Goal: Transaction & Acquisition: Purchase product/service

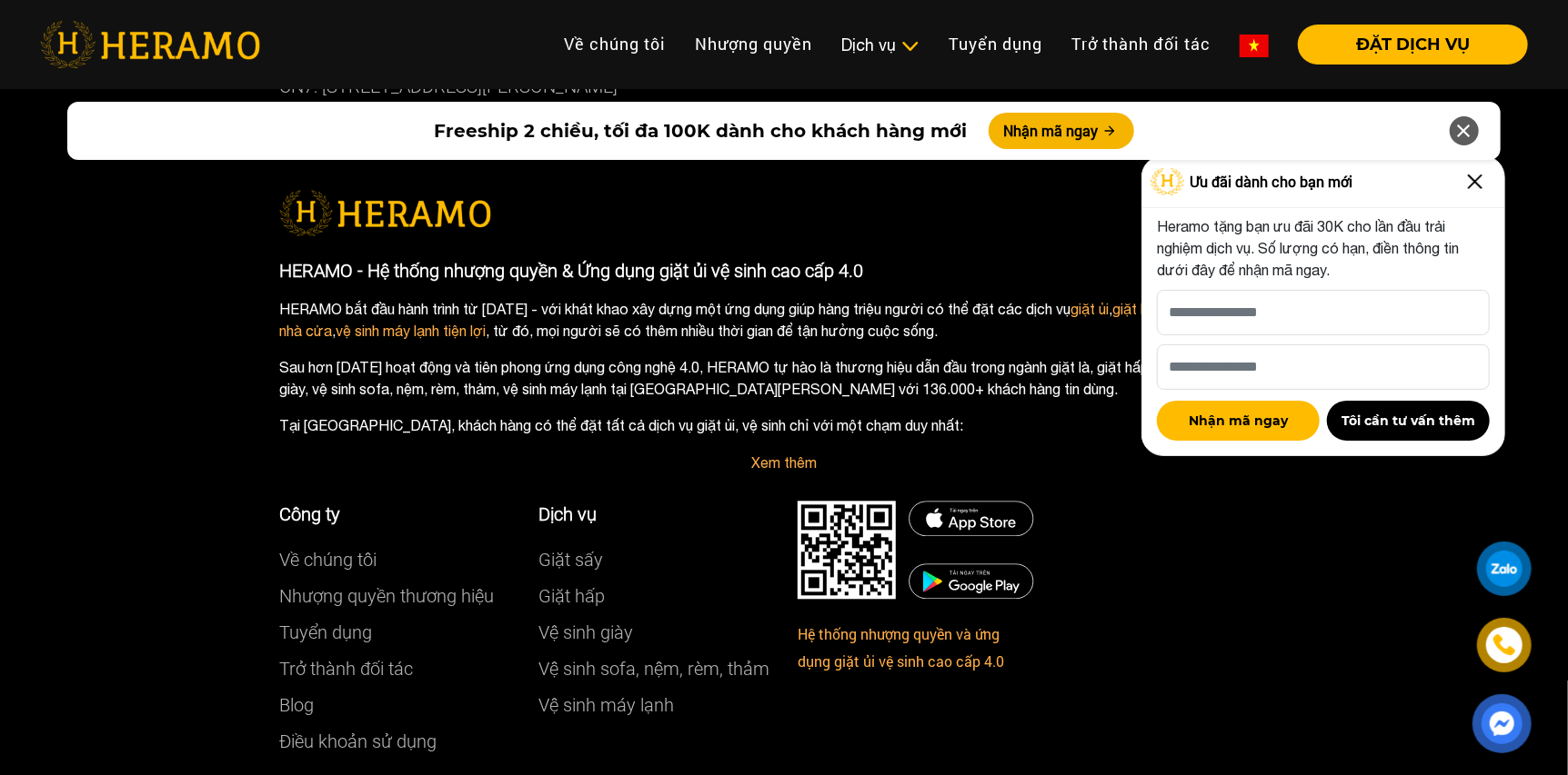
scroll to position [10666, 0]
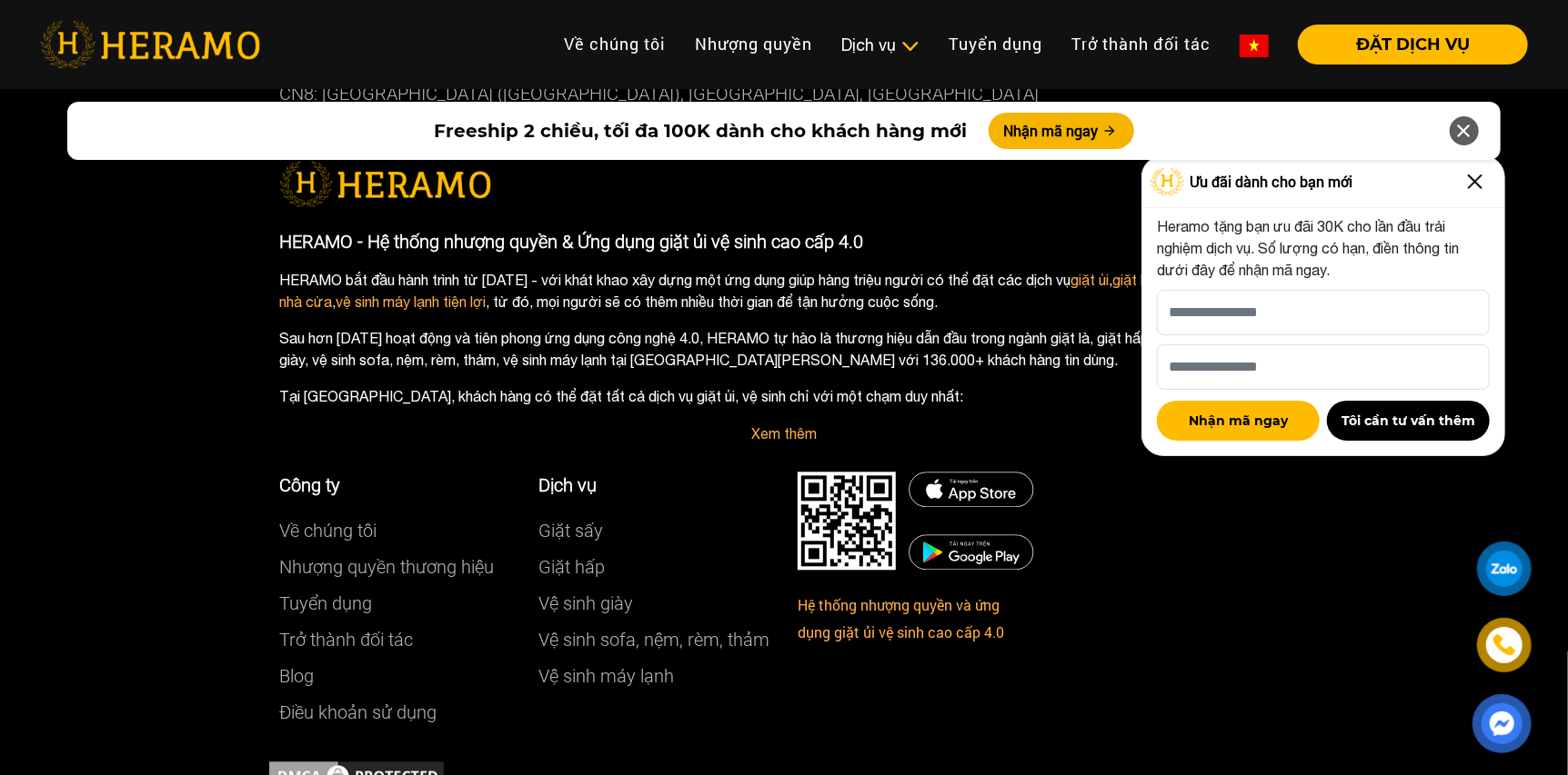
click at [740, 587] on div "Công ty Về chúng tôi Nhượng quyền thương hiệu Tuyển dụng Trở thành đối tác Blog…" at bounding box center [525, 601] width 519 height 313
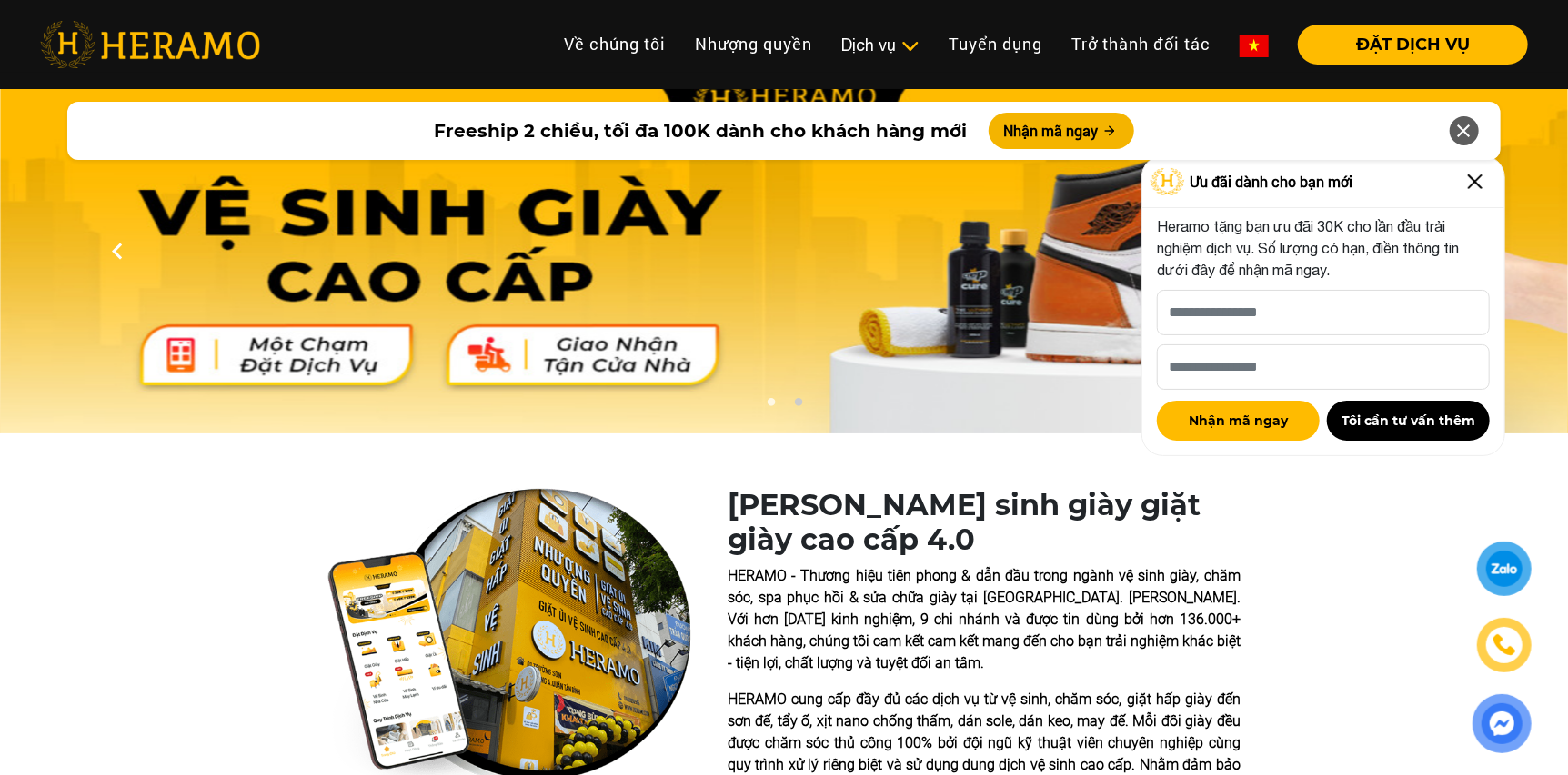
scroll to position [0, 0]
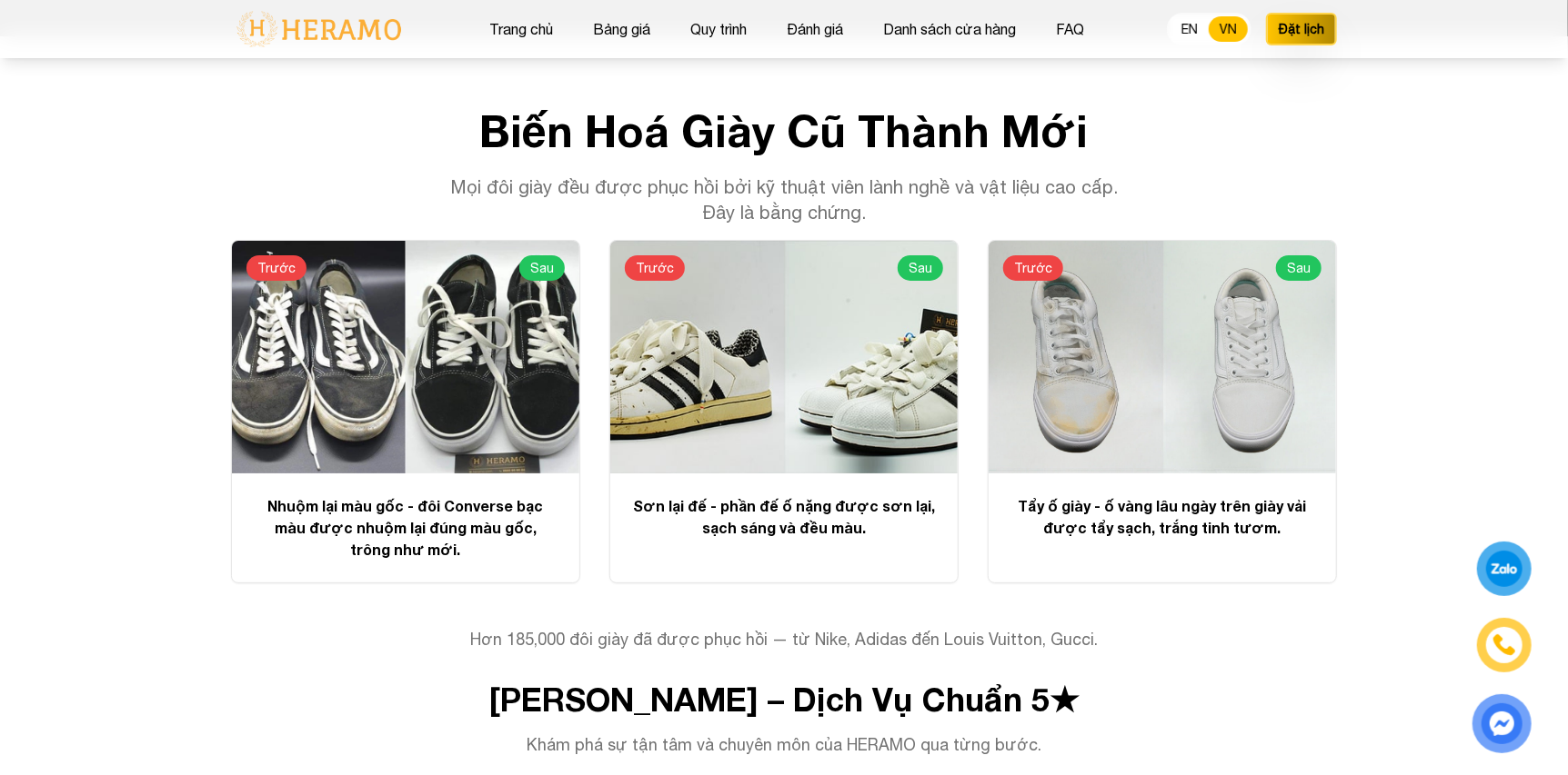
scroll to position [4091, 0]
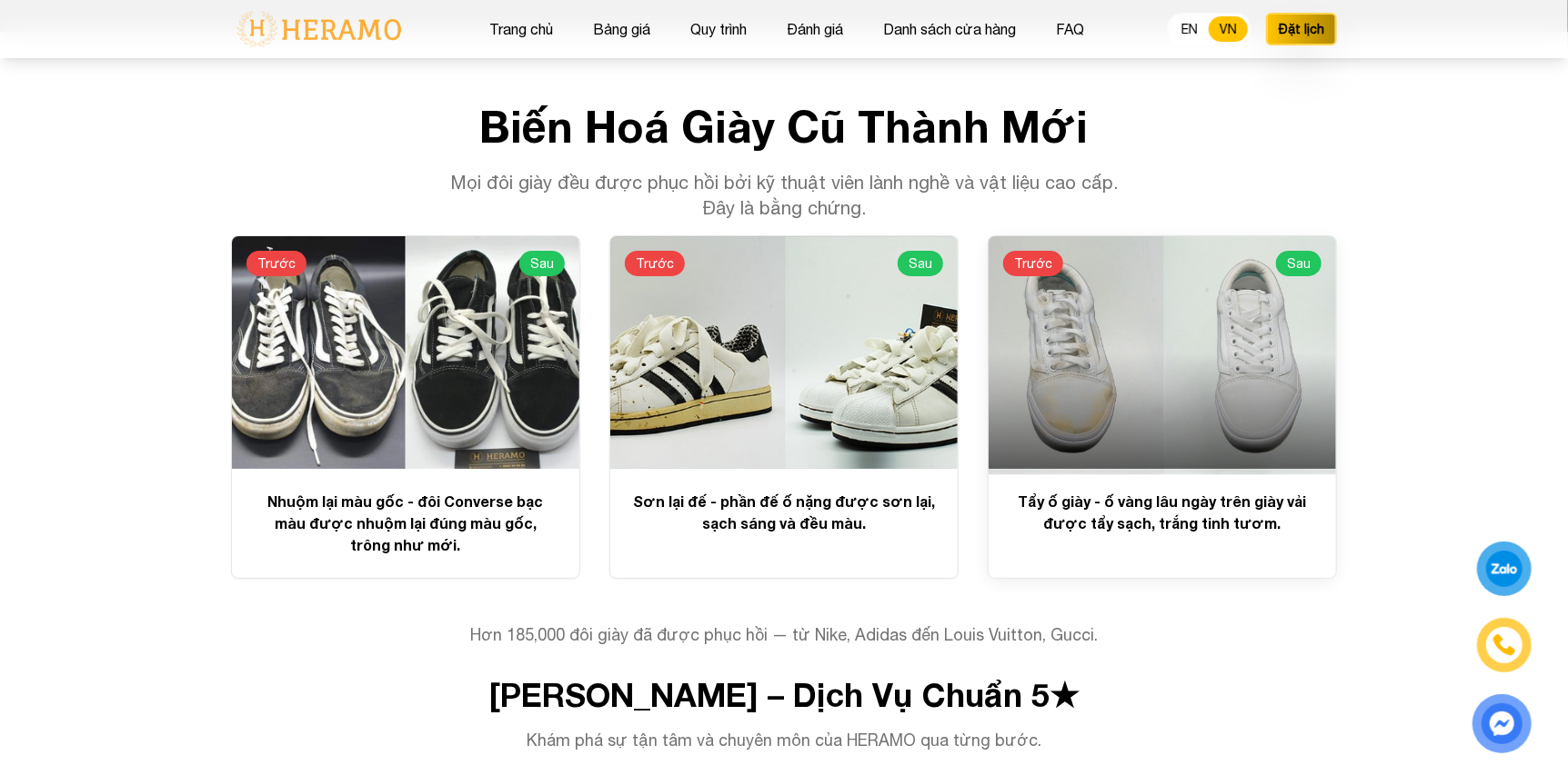
click at [1222, 299] on div at bounding box center [1162, 353] width 348 height 233
click at [1135, 318] on div at bounding box center [1162, 353] width 348 height 233
click at [1140, 491] on p "Tẩy ố giày - ố vàng lâu ngày trên giày vải được tẩy sạch, trắng tinh tươm." at bounding box center [1161, 513] width 304 height 43
click at [1141, 491] on p "Tẩy ố giày - ố vàng lâu ngày trên giày vải được tẩy sạch, trắng tinh tươm." at bounding box center [1161, 513] width 304 height 43
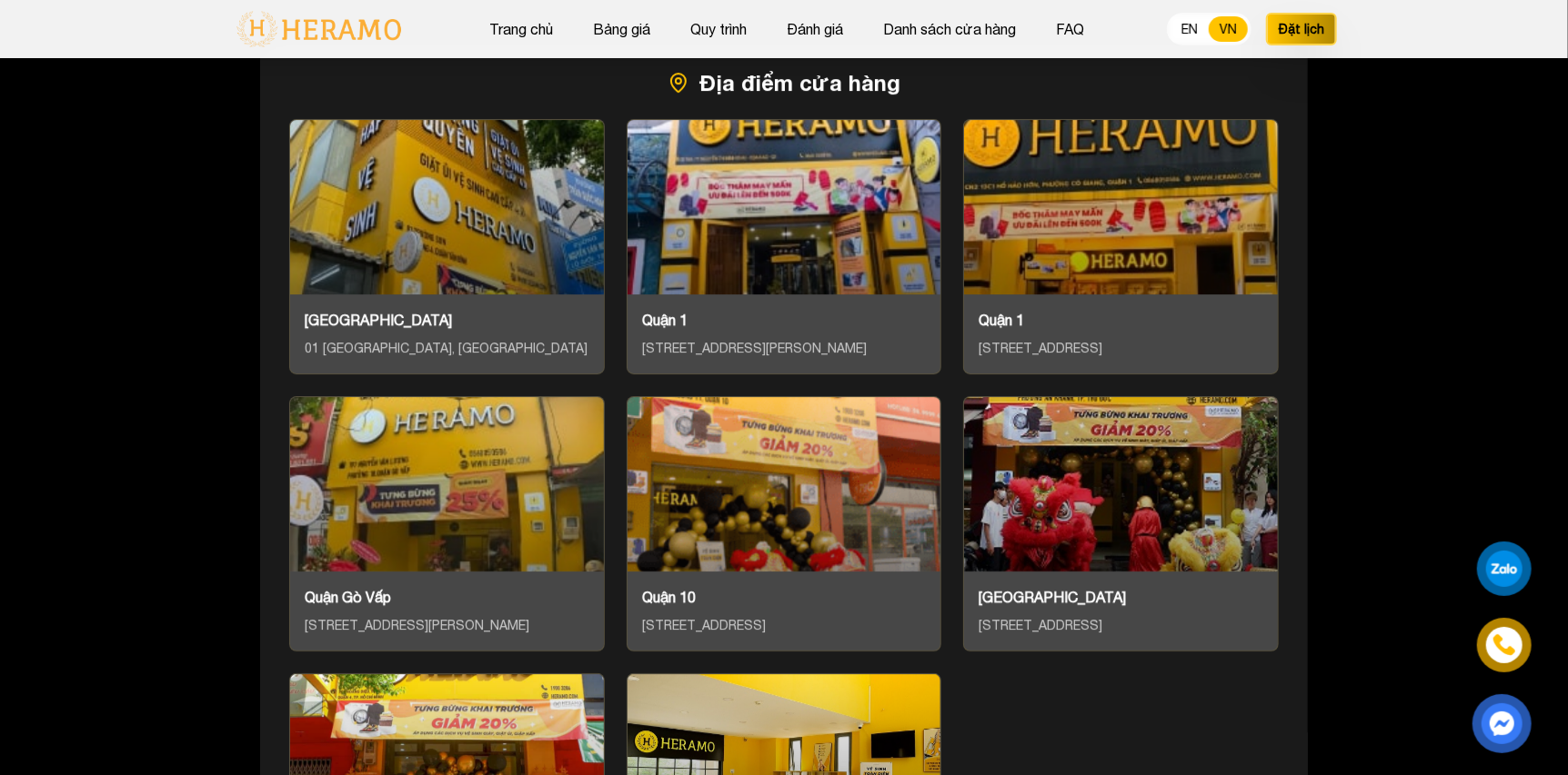
scroll to position [7854, 0]
